Goal: Task Accomplishment & Management: Use online tool/utility

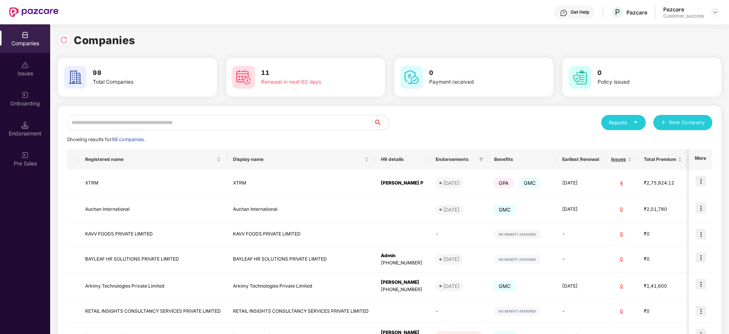
scroll to position [35, 0]
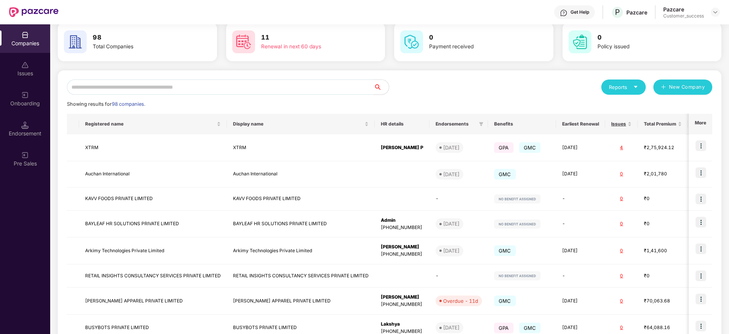
click at [173, 86] on input "text" at bounding box center [220, 86] width 307 height 15
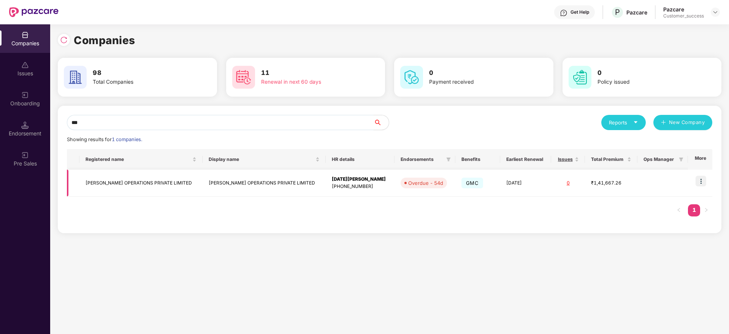
type input "***"
click at [145, 186] on td "[PERSON_NAME] OPERATIONS PRIVATE LIMITED" at bounding box center [140, 183] width 123 height 27
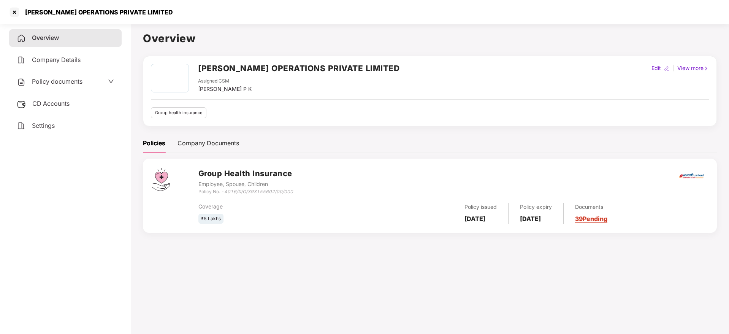
click at [247, 65] on h2 "[PERSON_NAME] OPERATIONS PRIVATE LIMITED" at bounding box center [298, 68] width 201 height 13
copy h2 "[PERSON_NAME] OPERATIONS PRIVATE LIMITED"
click at [11, 10] on div at bounding box center [14, 12] width 12 height 12
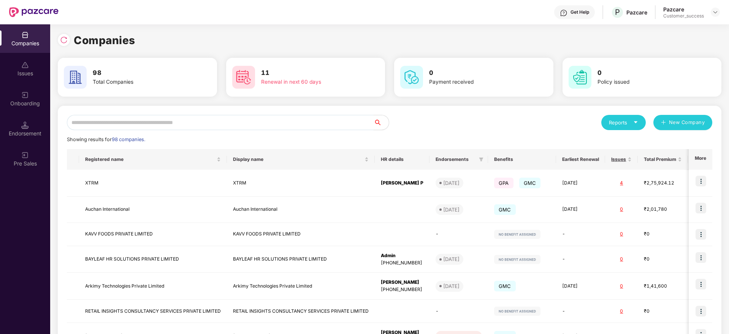
click at [125, 123] on input "text" at bounding box center [220, 122] width 307 height 15
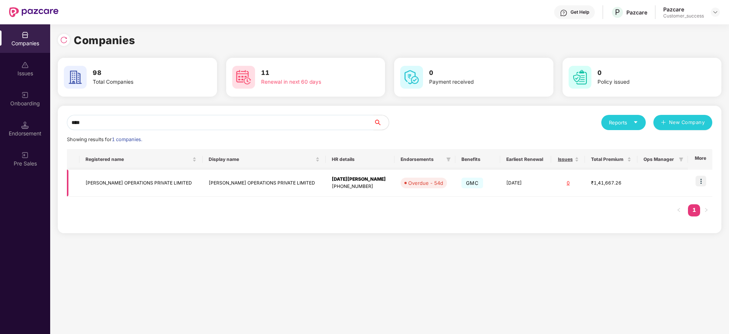
type input "****"
click at [702, 179] on img at bounding box center [701, 181] width 11 height 11
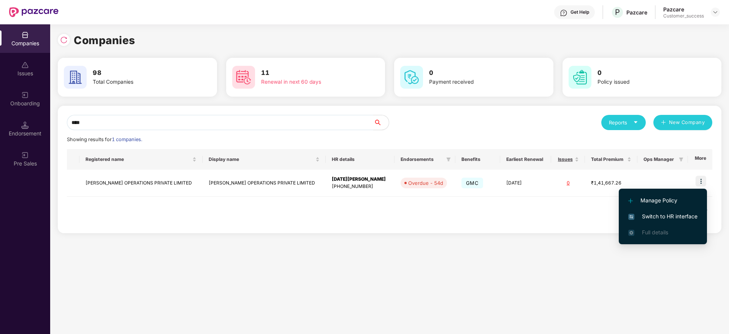
click at [679, 211] on li "Switch to HR interface" at bounding box center [663, 216] width 88 height 16
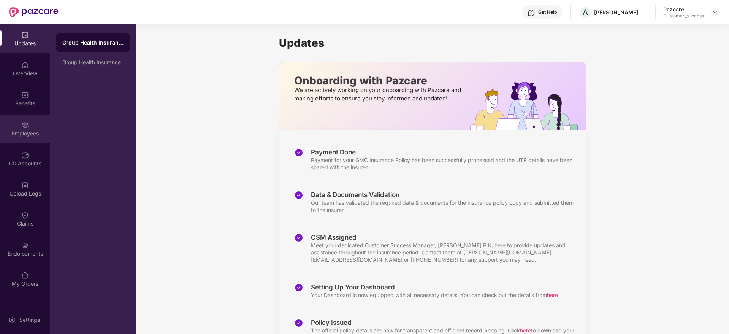
click at [16, 129] on div "Employees" at bounding box center [25, 128] width 50 height 29
